Goal: Task Accomplishment & Management: Manage account settings

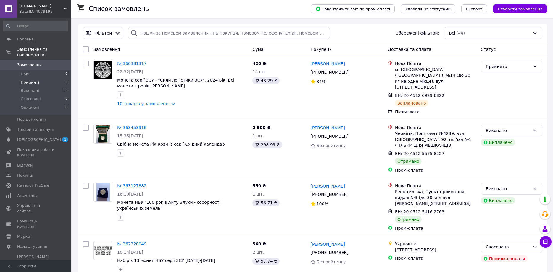
click at [30, 80] on span "Прийняті" at bounding box center [30, 82] width 18 height 5
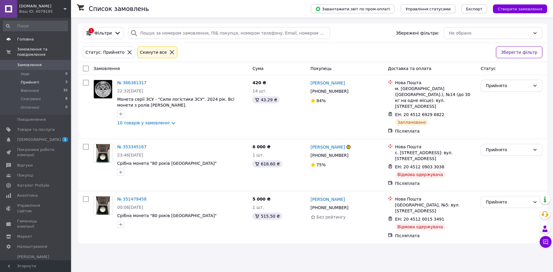
click at [21, 38] on span "Головна" at bounding box center [25, 39] width 17 height 5
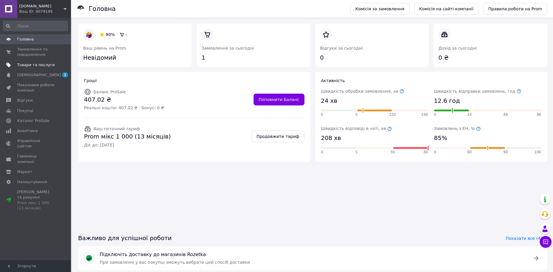
click at [22, 64] on span "Товари та послуги" at bounding box center [36, 64] width 38 height 5
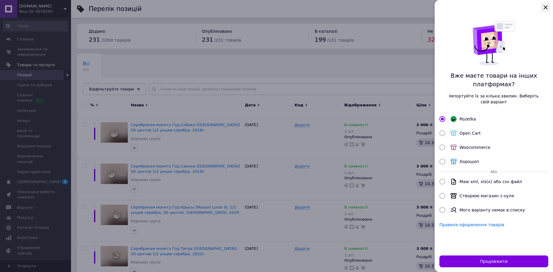
click at [545, 6] on icon "Закрыть" at bounding box center [545, 7] width 7 height 7
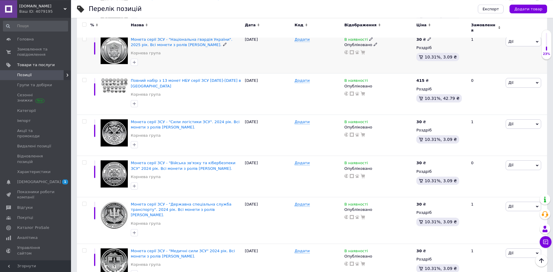
scroll to position [679, 0]
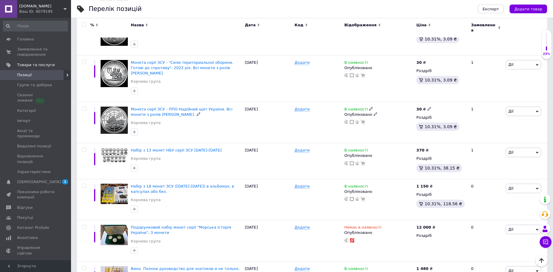
scroll to position [177, 0]
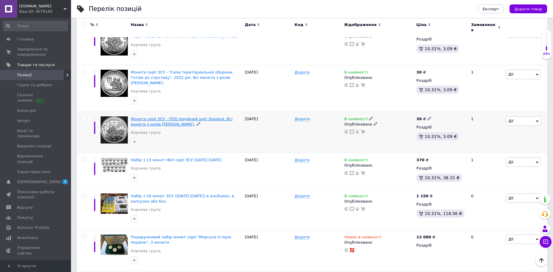
click at [184, 117] on span "Монета серії ЗСУ - ППО Надійний щит України. Всі монети з ролів [PERSON_NAME]." at bounding box center [182, 122] width 102 height 10
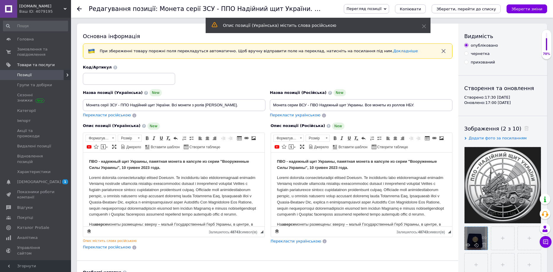
click at [476, 242] on div at bounding box center [475, 238] width 23 height 23
click at [475, 232] on div at bounding box center [475, 238] width 23 height 23
click at [474, 231] on div at bounding box center [475, 238] width 23 height 23
click at [472, 235] on div at bounding box center [475, 238] width 23 height 23
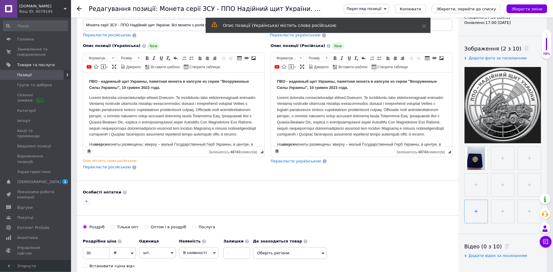
scroll to position [90, 0]
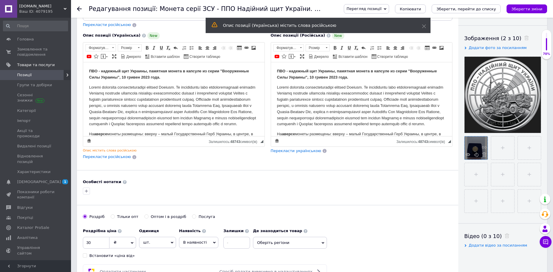
click at [469, 146] on div at bounding box center [475, 148] width 23 height 23
click at [474, 145] on div at bounding box center [475, 148] width 23 height 23
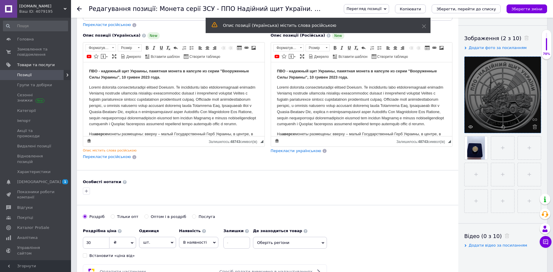
click at [506, 90] on div at bounding box center [502, 95] width 76 height 76
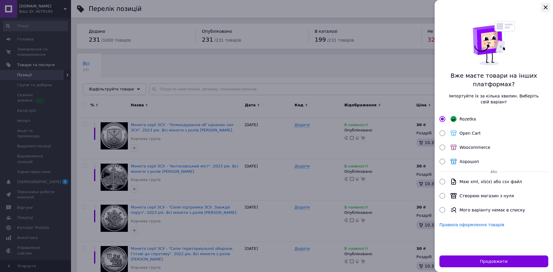
click at [548, 9] on icon "Закрыть" at bounding box center [545, 7] width 7 height 7
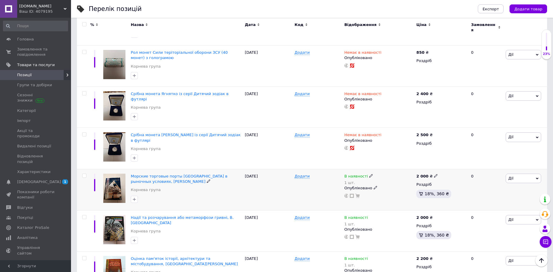
scroll to position [668, 0]
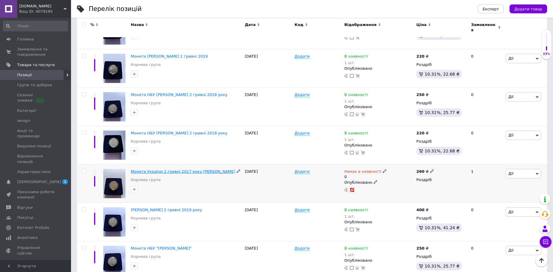
scroll to position [641, 0]
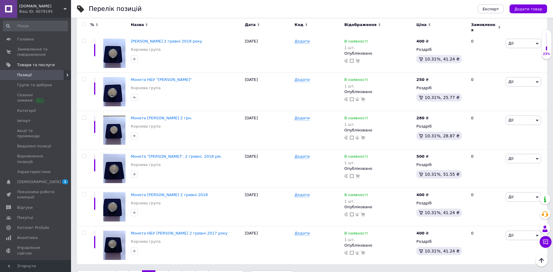
click at [158, 271] on link "4" at bounding box center [161, 277] width 13 height 12
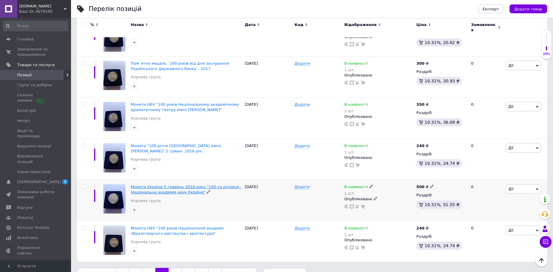
scroll to position [680, 0]
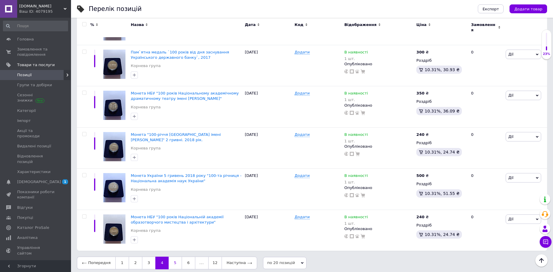
click at [173, 259] on link "5" at bounding box center [175, 263] width 13 height 12
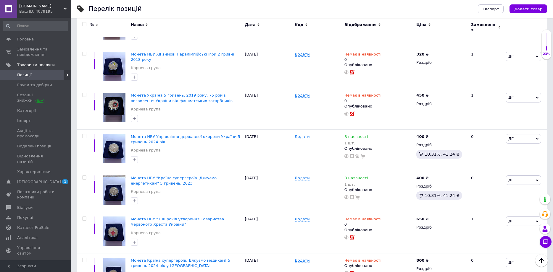
scroll to position [658, 0]
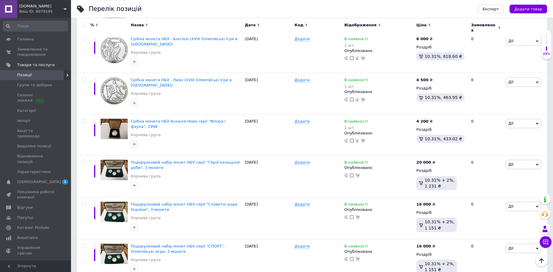
scroll to position [328, 0]
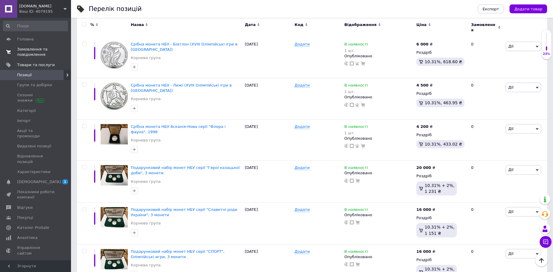
click at [29, 53] on span "Замовлення та повідомлення" at bounding box center [36, 52] width 38 height 11
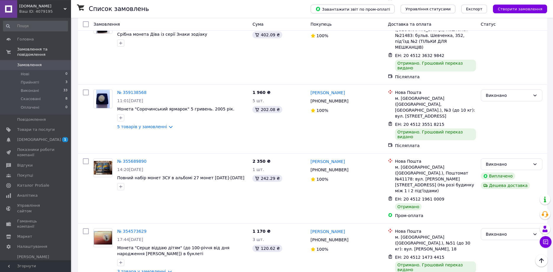
scroll to position [332, 0]
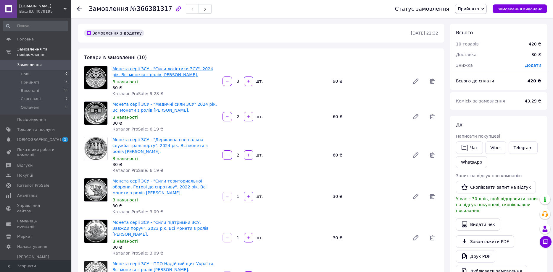
click at [131, 71] on link "Монета серії ЗСУ - "Сили логістики ЗСУ". 2024 рік. Всі монети з ролів [PERSON_N…" at bounding box center [162, 72] width 101 height 11
click at [135, 141] on link "Монета серії ЗСУ - "Державна спеціальна служба транспорту". 2024 рік. Всі монет…" at bounding box center [159, 145] width 95 height 17
